Goal: Transaction & Acquisition: Obtain resource

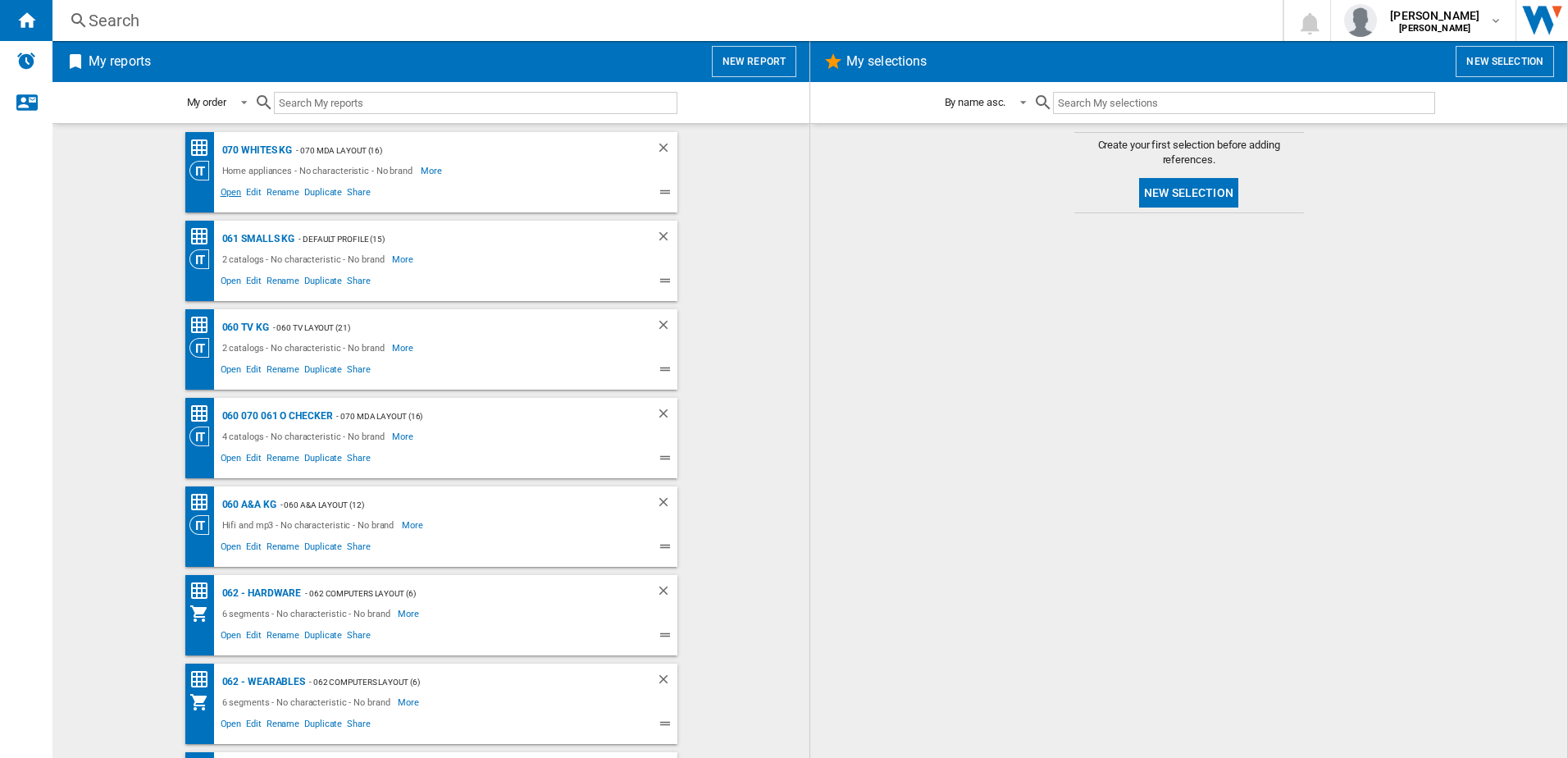
click at [225, 198] on span "Open" at bounding box center [231, 194] width 26 height 19
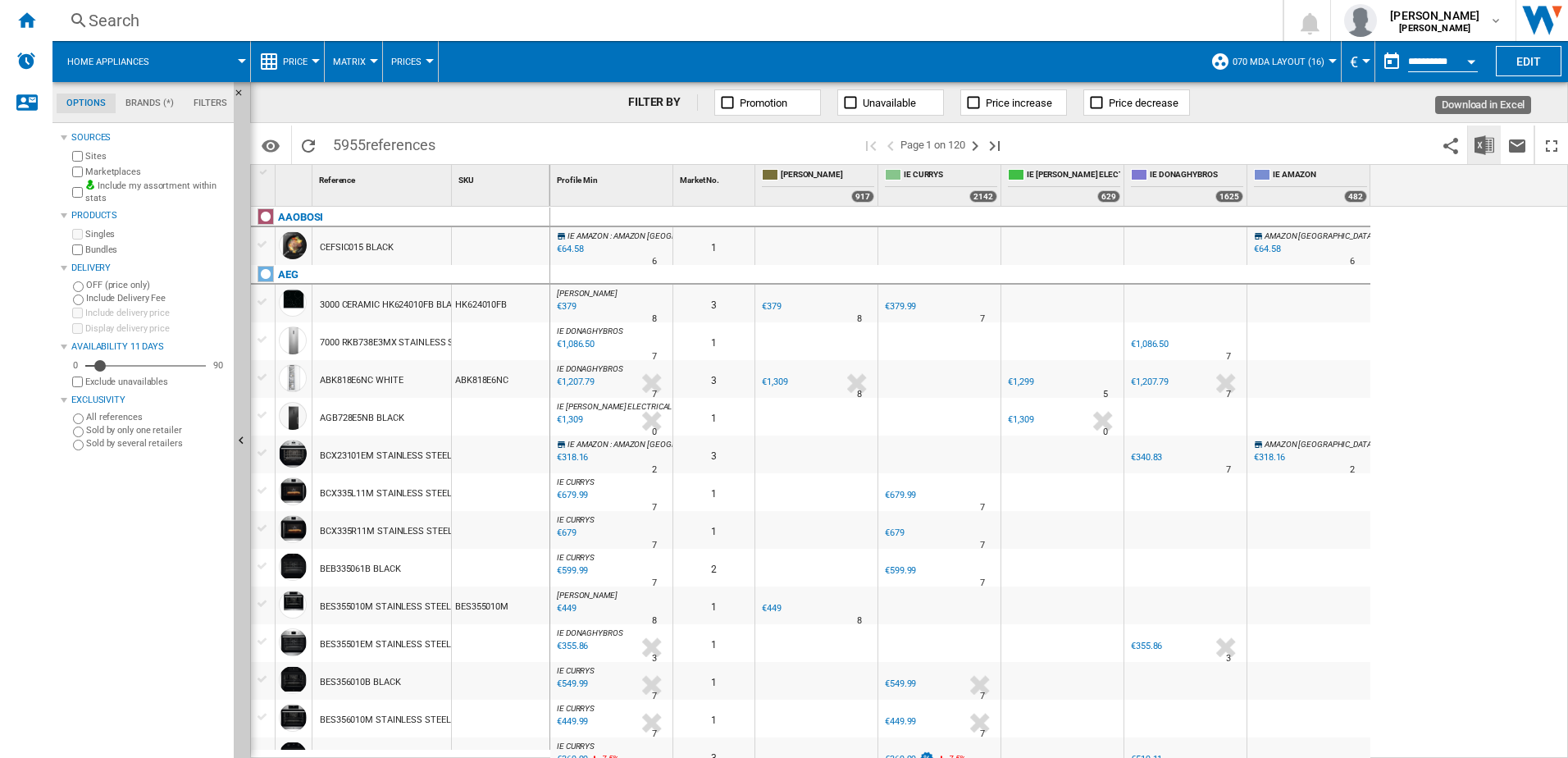
click at [1490, 142] on img "Download in Excel" at bounding box center [1484, 145] width 19 height 19
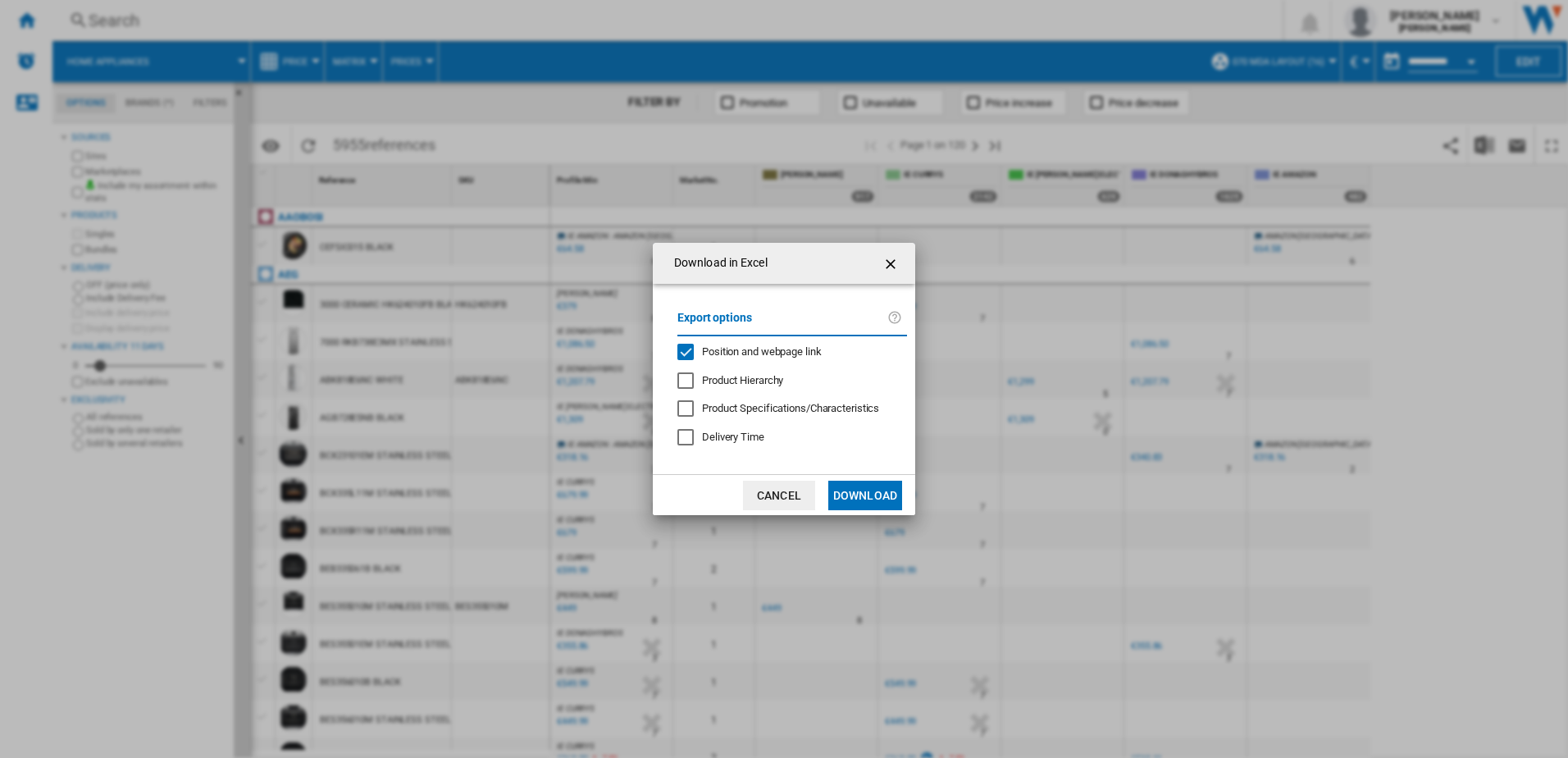
click at [877, 487] on button "Download" at bounding box center [865, 495] width 74 height 30
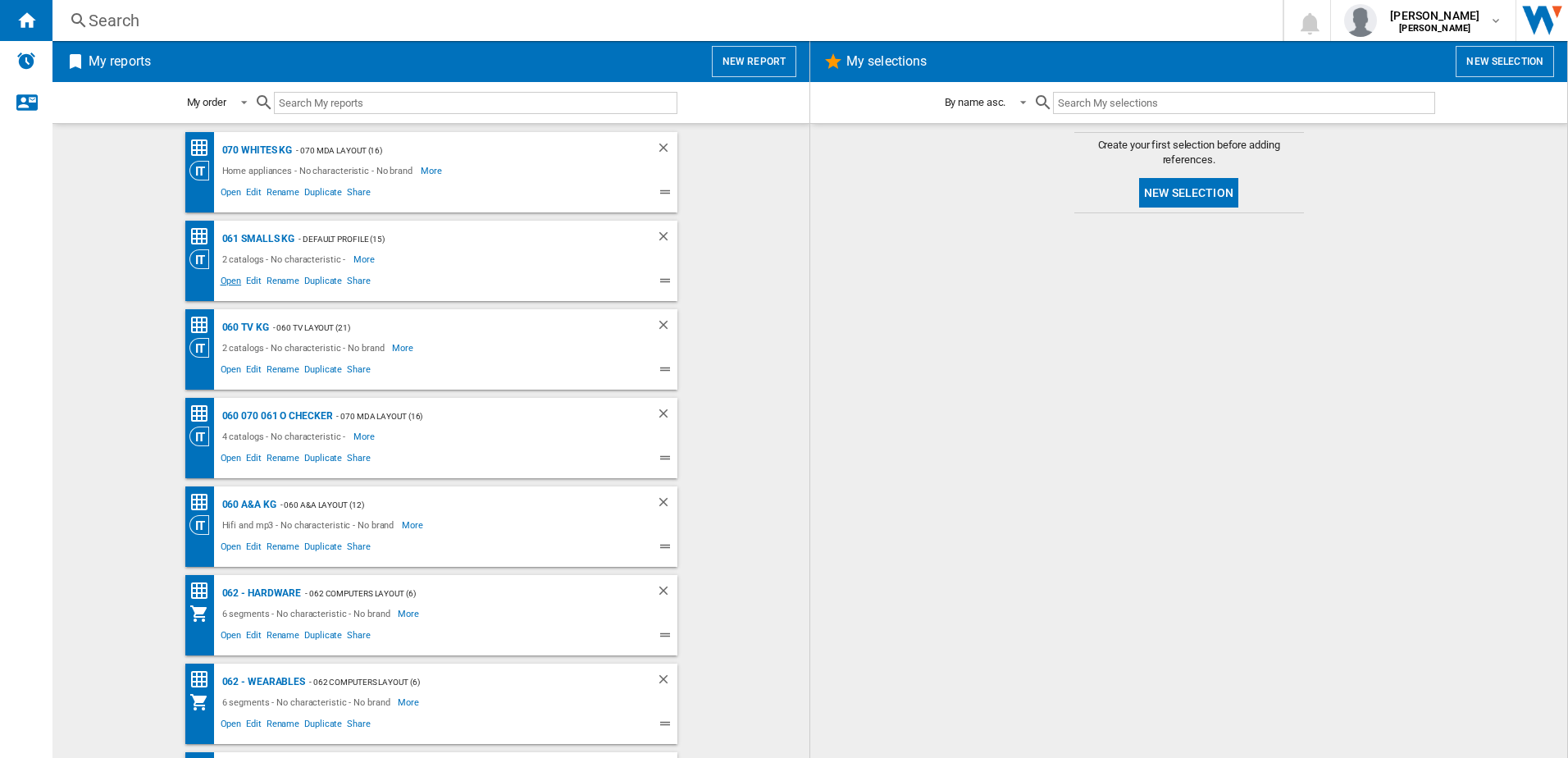
click at [224, 281] on span "Open" at bounding box center [231, 283] width 26 height 19
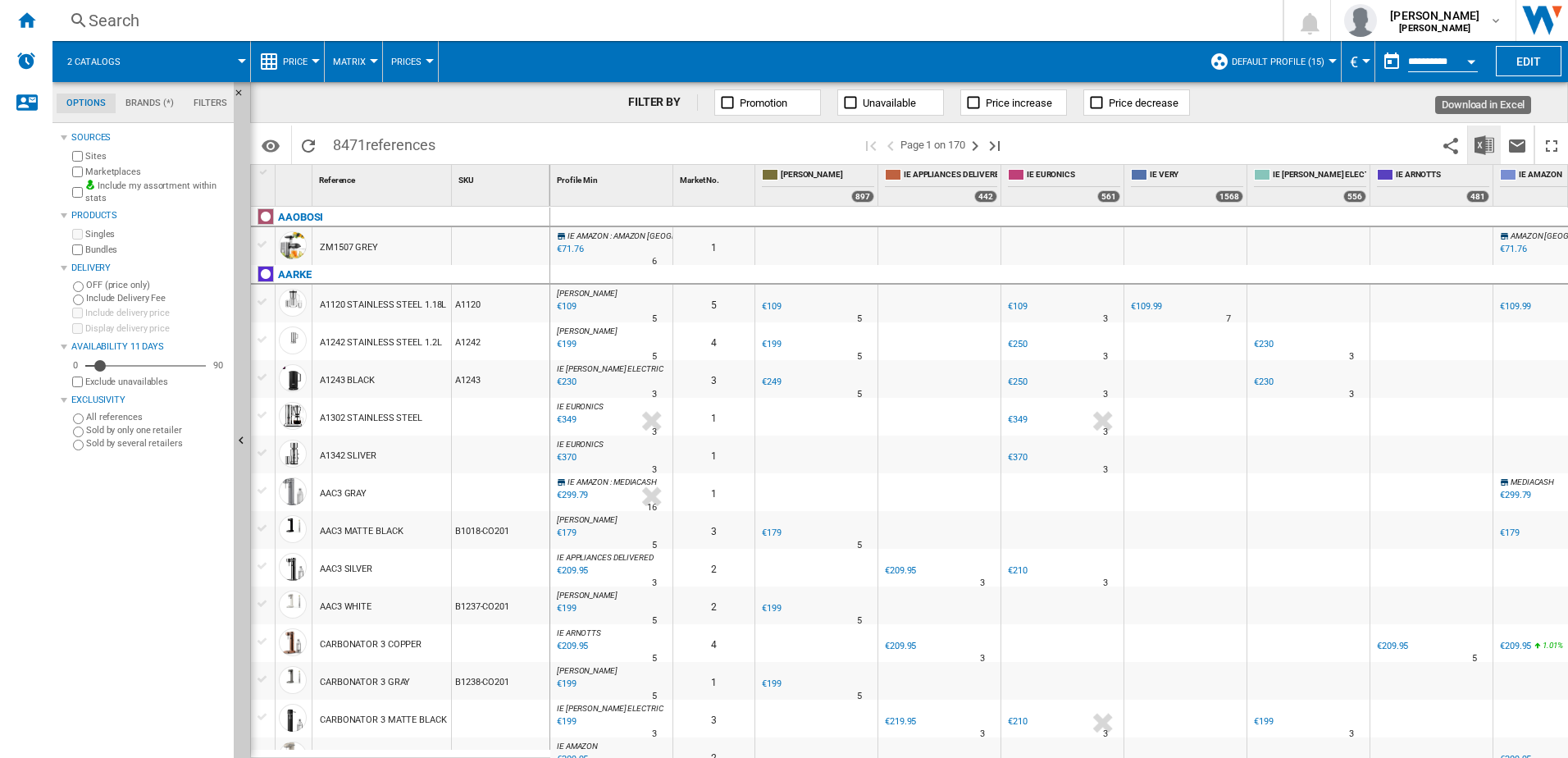
click at [1475, 147] on img "Download in Excel" at bounding box center [1484, 145] width 19 height 19
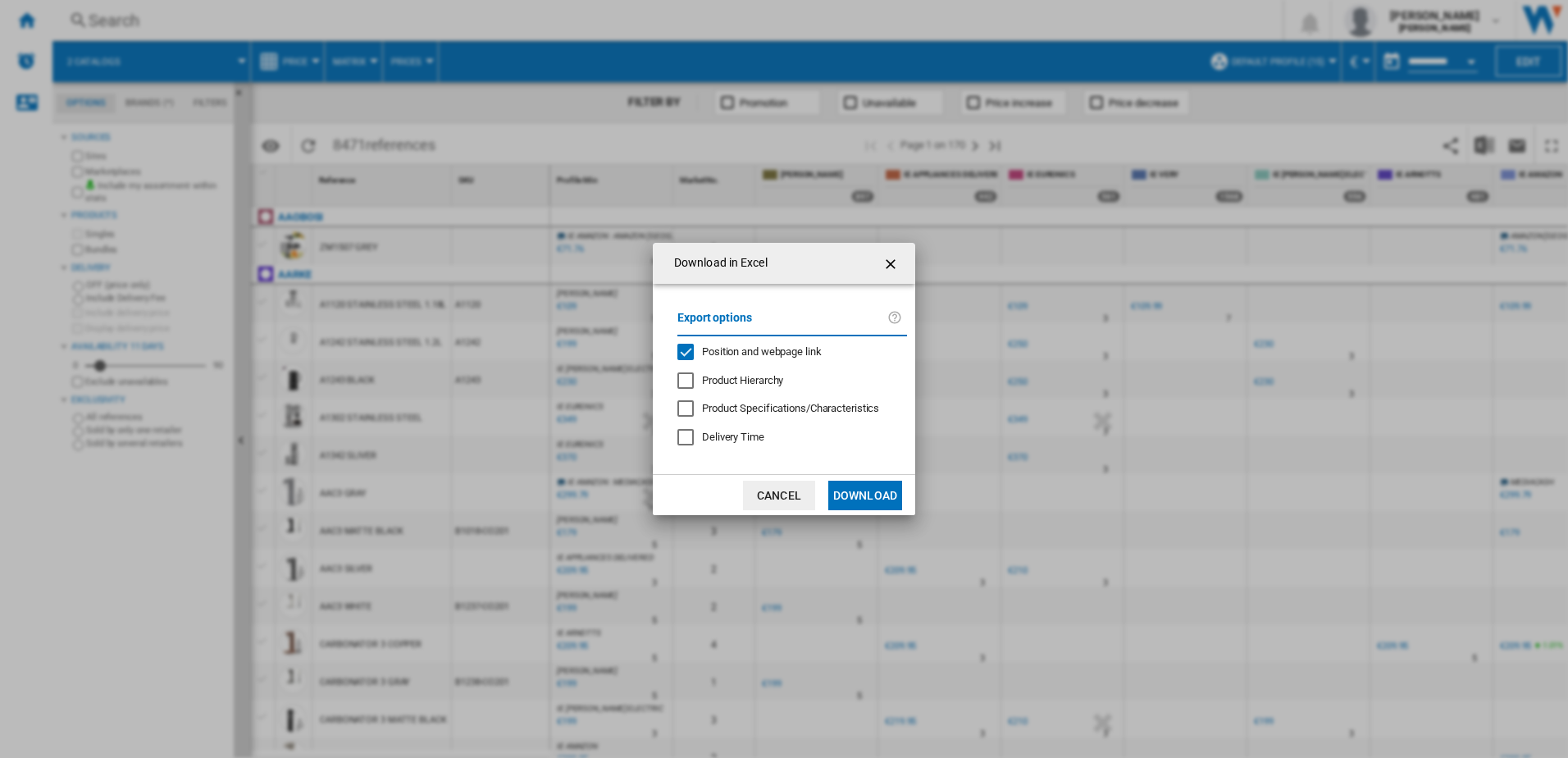
click at [837, 497] on button "Download" at bounding box center [865, 495] width 74 height 30
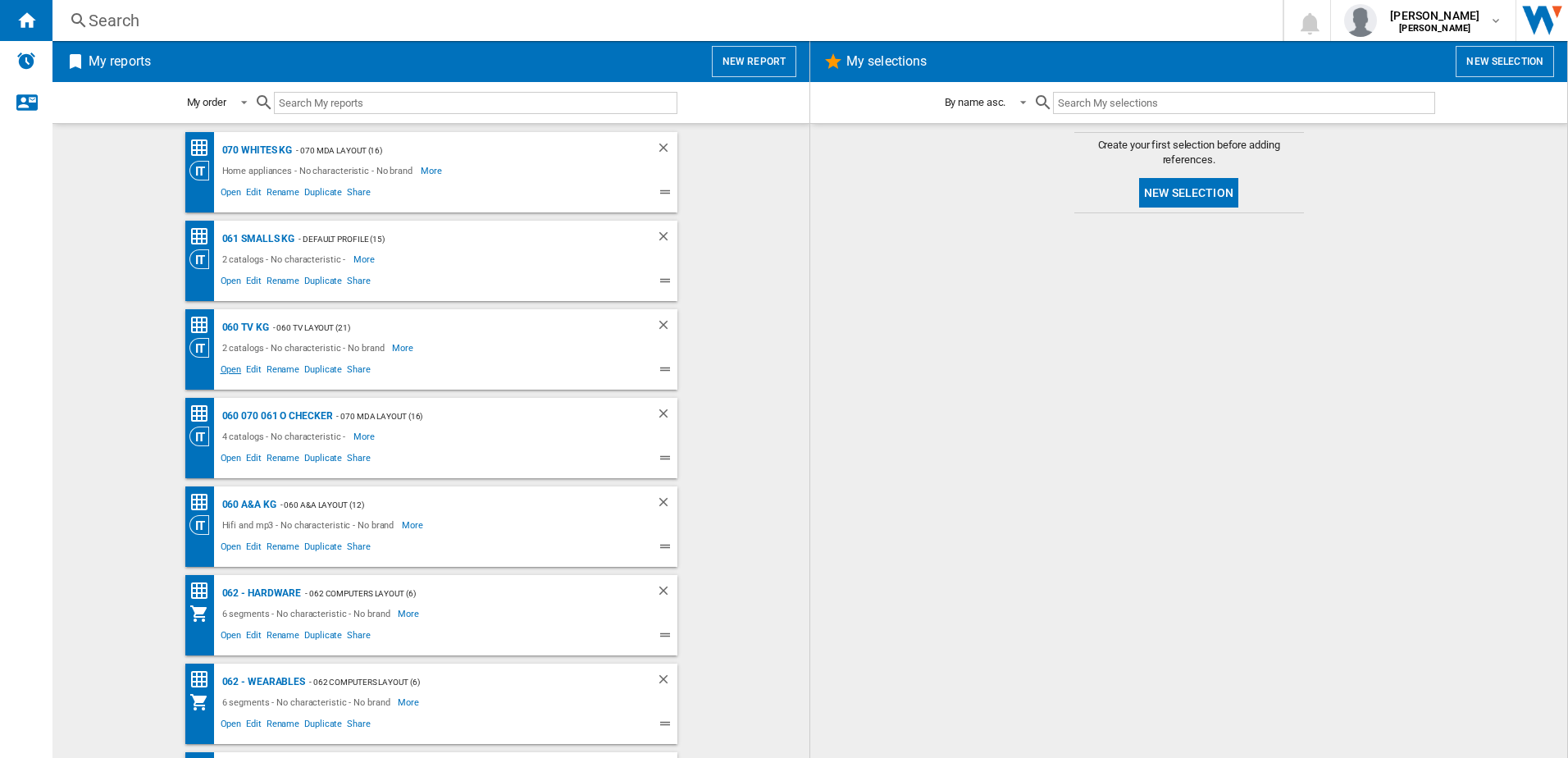
click at [229, 368] on span "Open" at bounding box center [231, 371] width 26 height 19
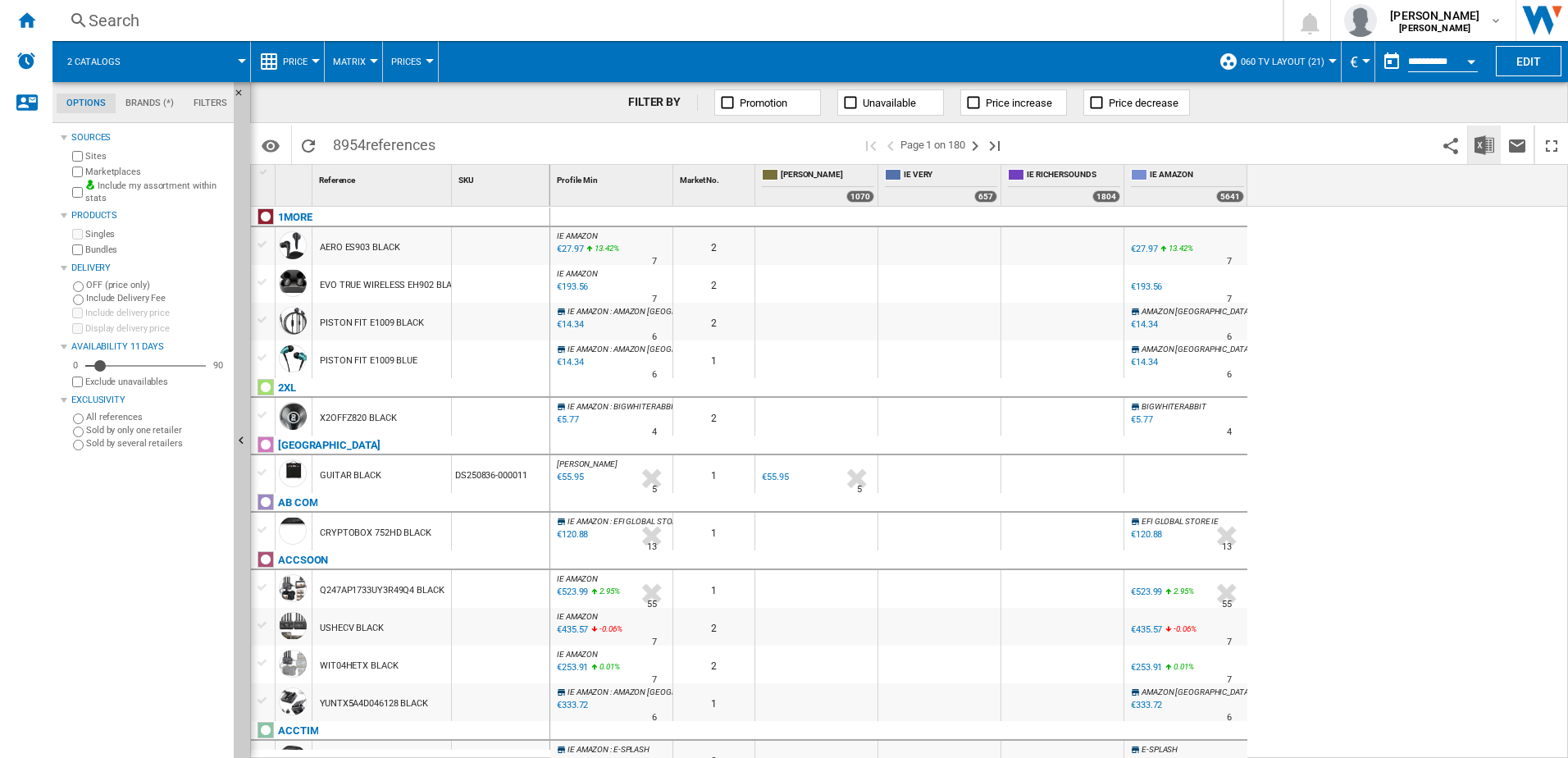
click at [1493, 147] on img "Download in Excel" at bounding box center [1484, 145] width 19 height 19
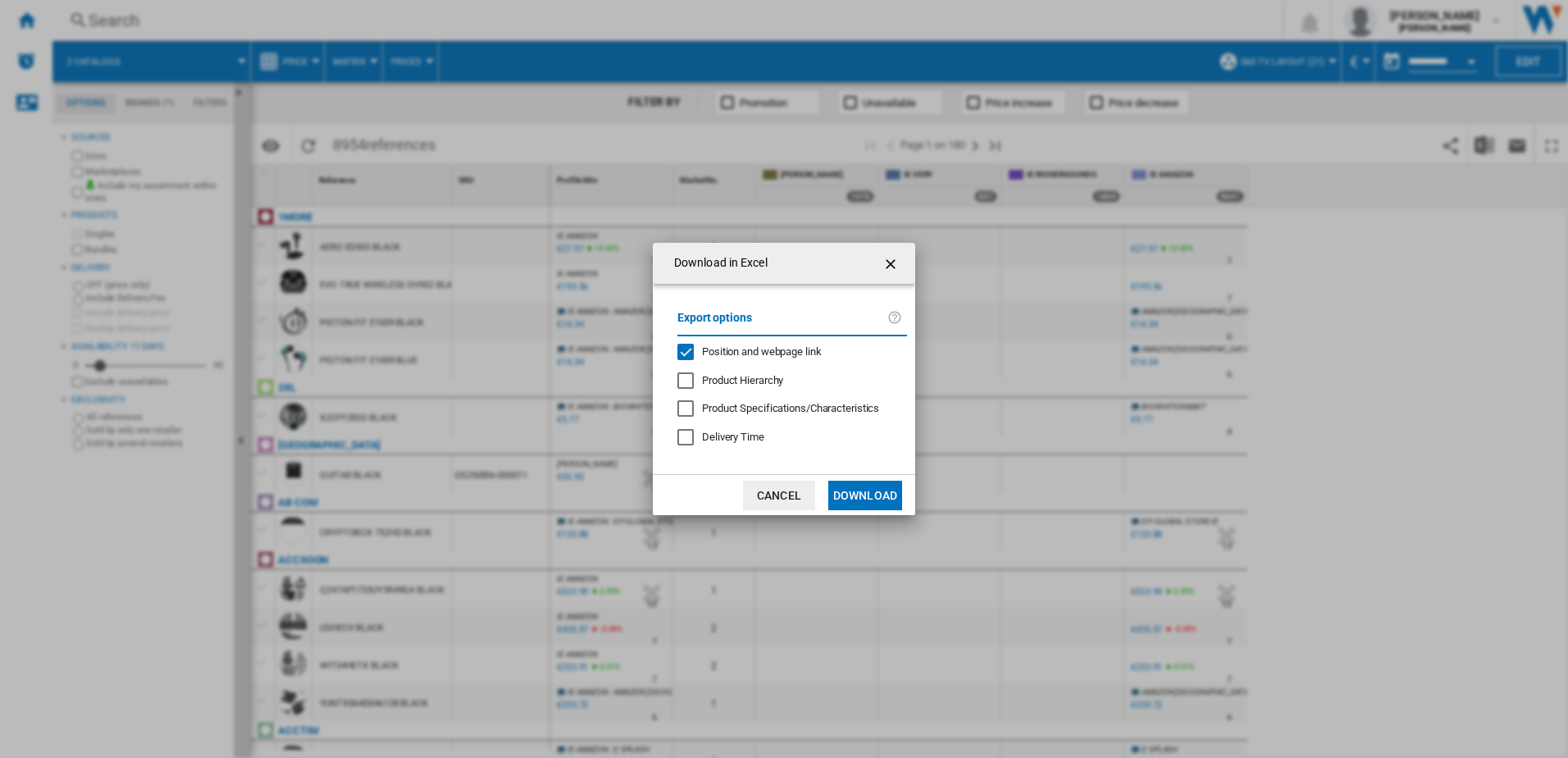
click at [864, 489] on button "Download" at bounding box center [865, 495] width 74 height 30
